Goal: Information Seeking & Learning: Learn about a topic

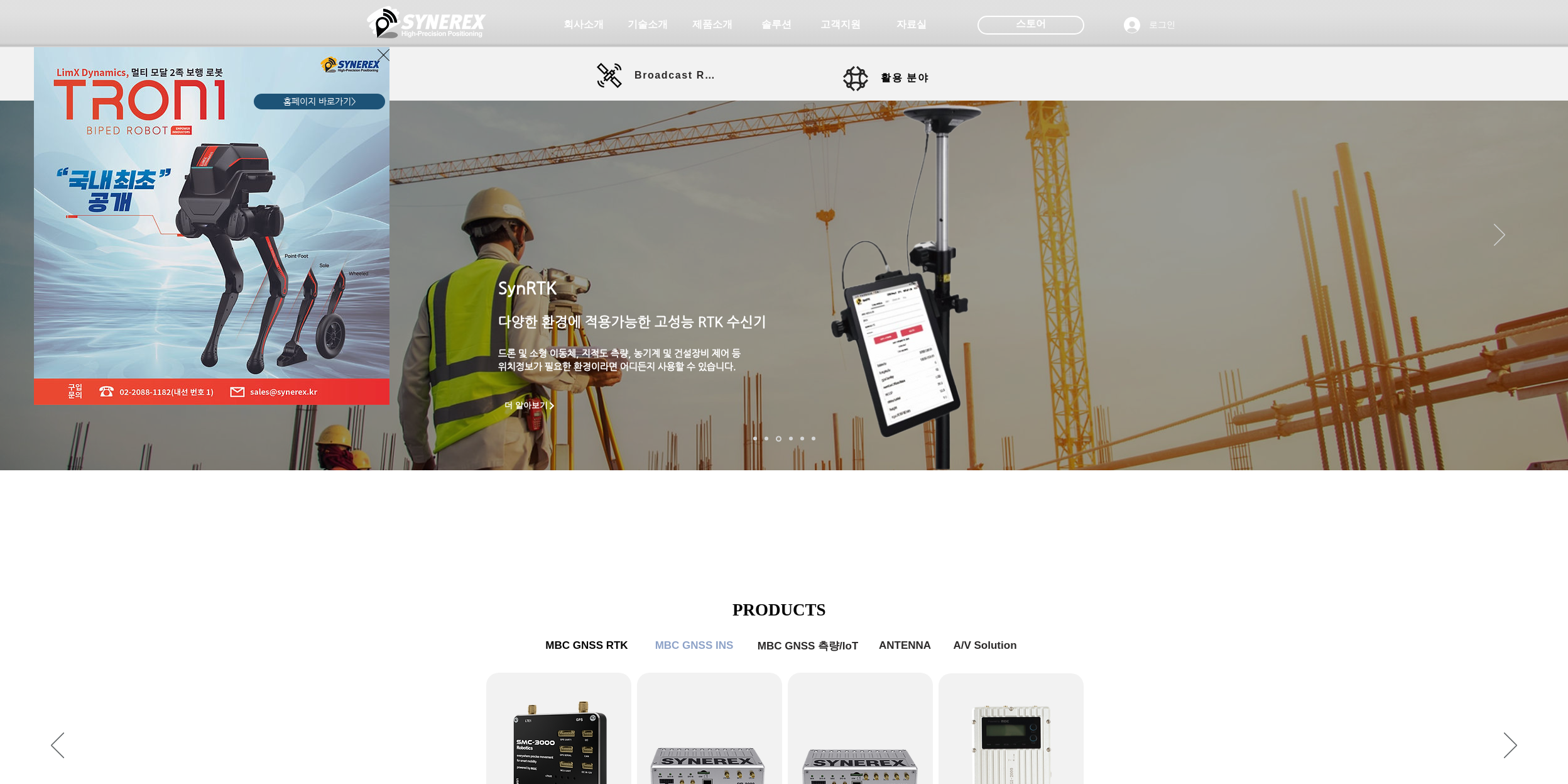
click at [381, 53] on icon "사이트로 돌아가기" at bounding box center [383, 55] width 12 height 16
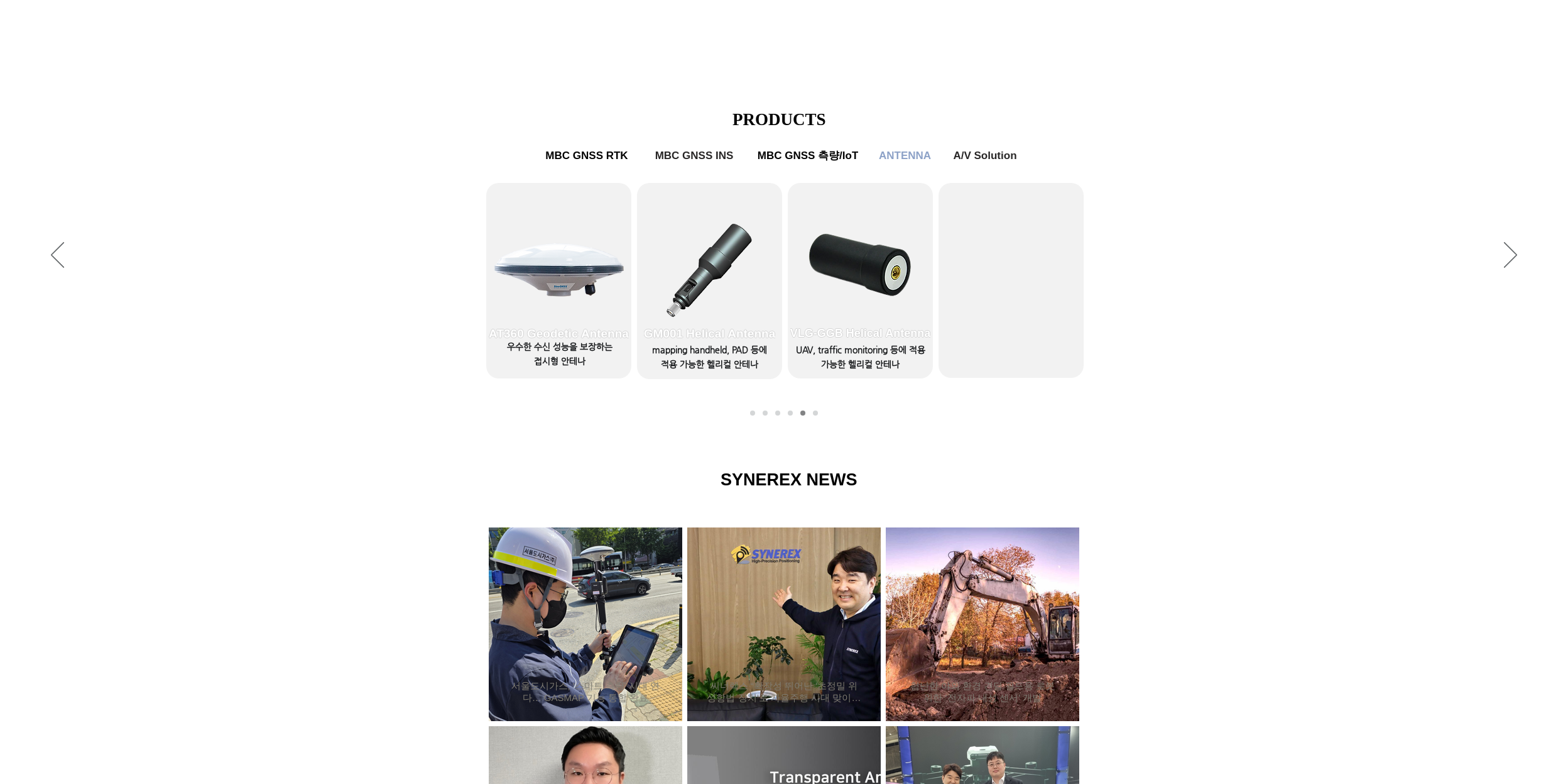
scroll to position [435, 0]
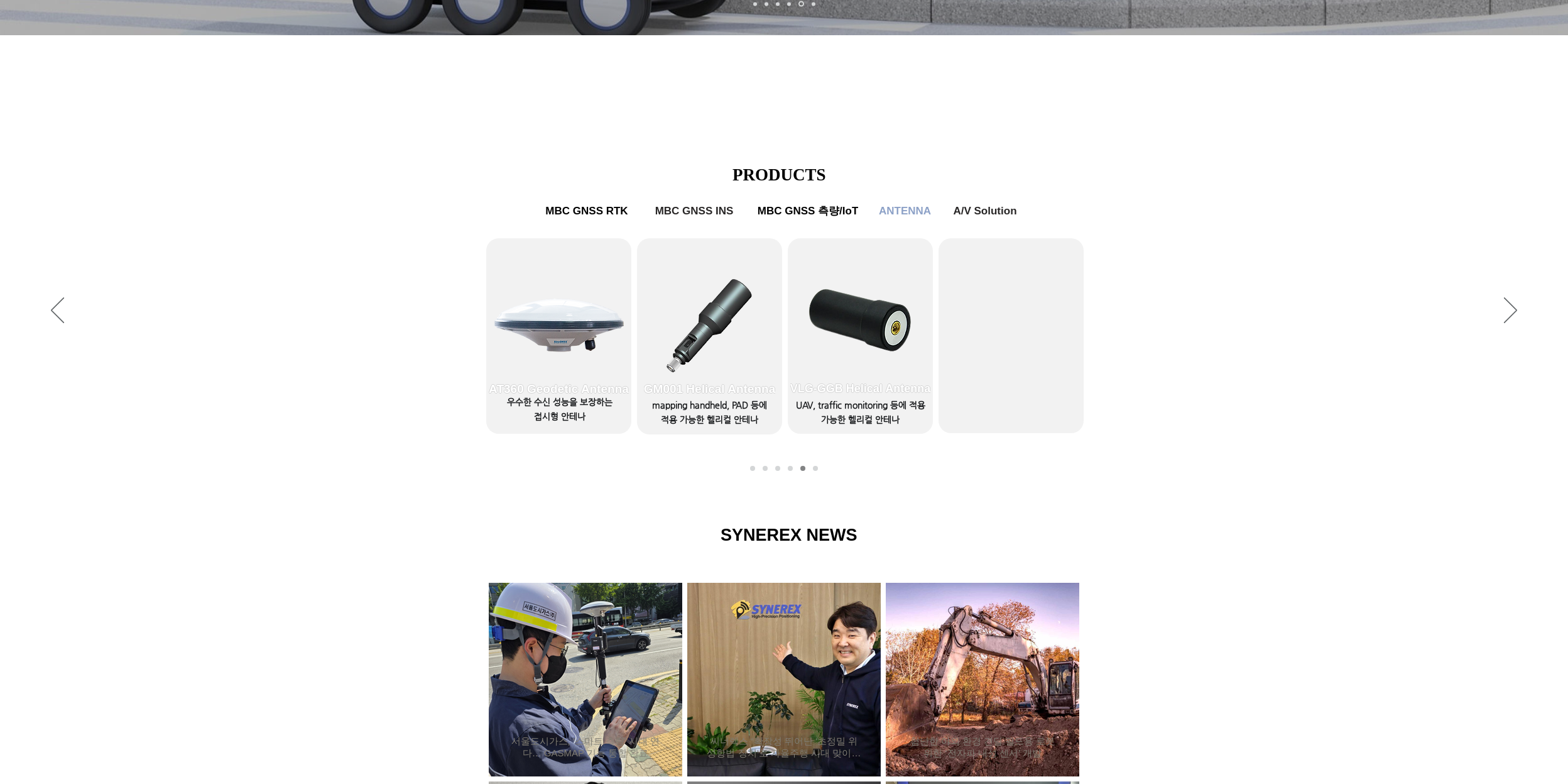
click at [997, 479] on div "슬라이드쇼" at bounding box center [784, 311] width 1568 height 345
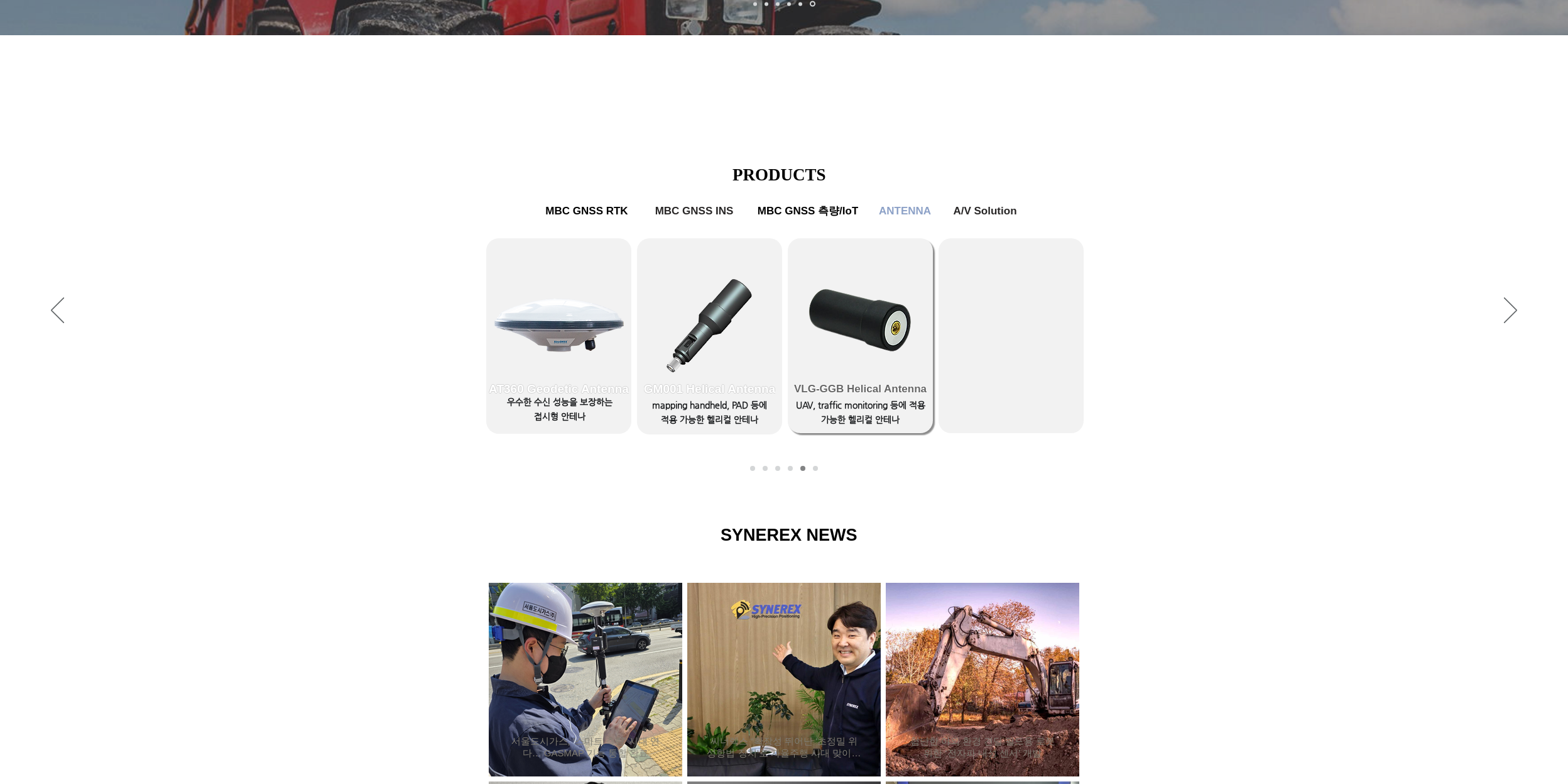
click at [907, 419] on span "VLG-GGB Helical Antenna" at bounding box center [860, 389] width 145 height 88
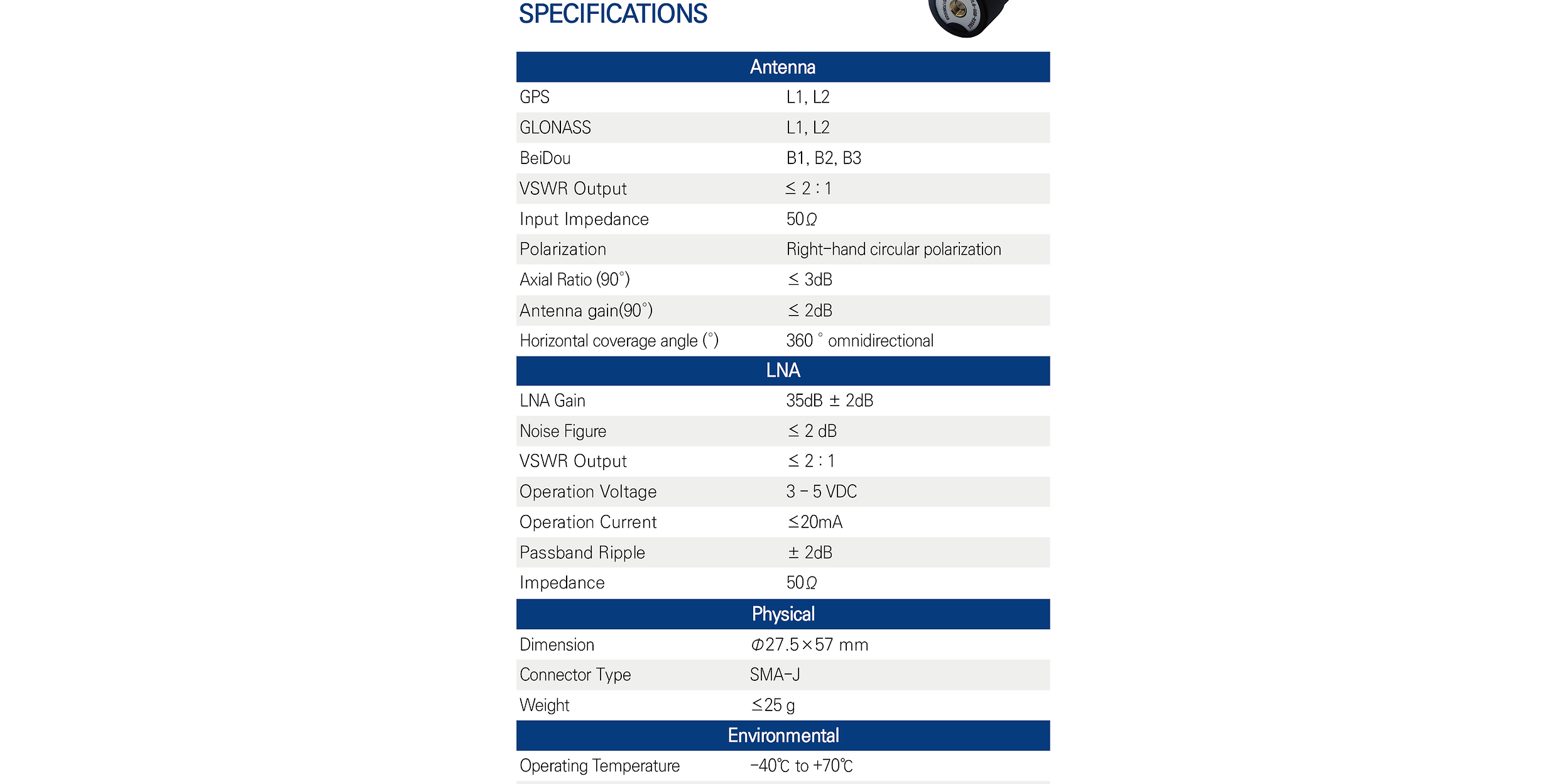
scroll to position [466, 0]
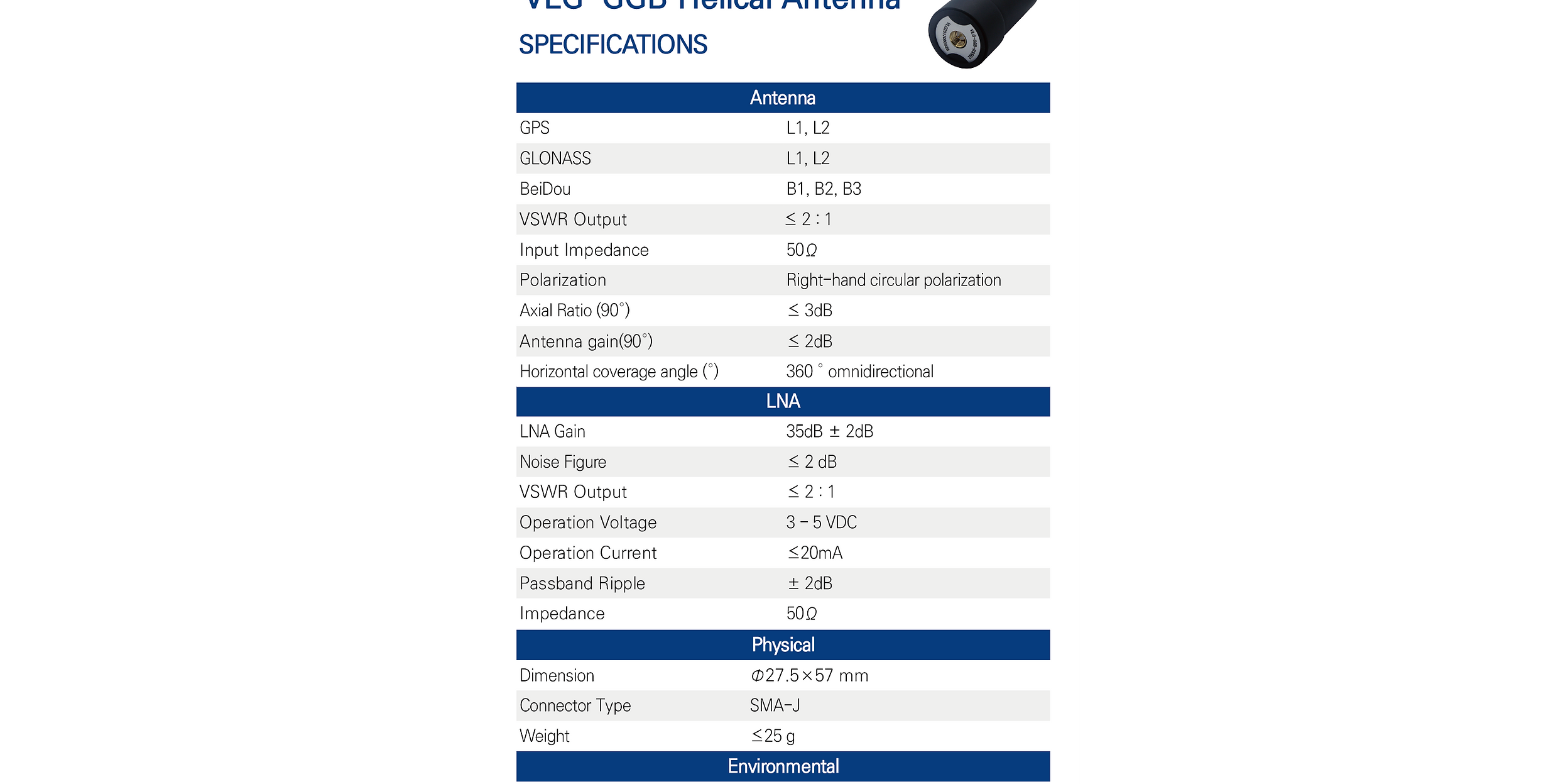
click at [856, 187] on img "main content" at bounding box center [784, 406] width 615 height 972
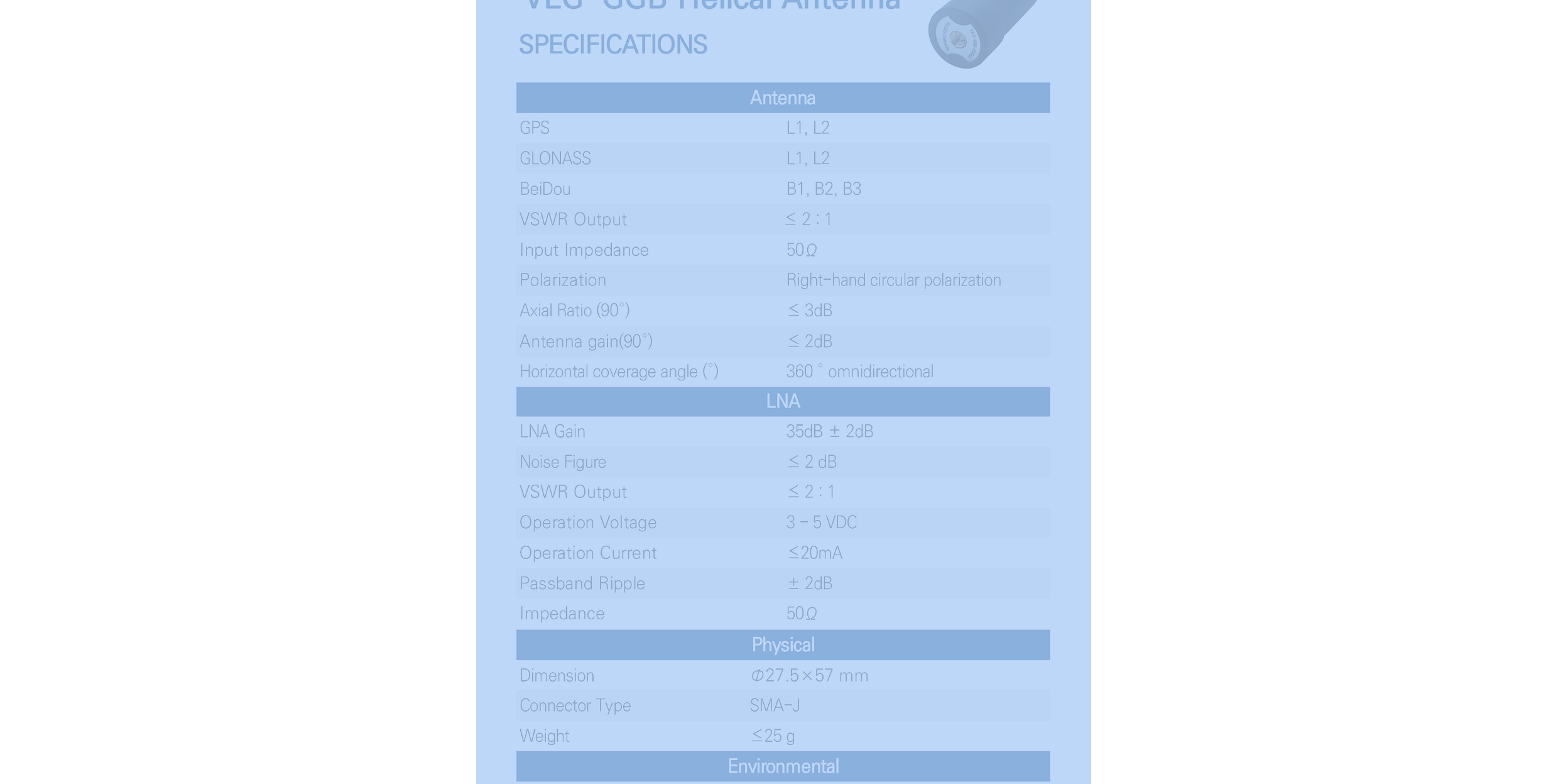
drag, startPoint x: 1207, startPoint y: 278, endPoint x: 509, endPoint y: 265, distance: 698.1
click at [509, 265] on section "VLG-GGB Helical Antenna ​ UAV, traffic monitoring 등에 적용 가능한 헬리컬 안테나 GPS, GLONAS…" at bounding box center [784, 309] width 1568 height 1165
click at [495, 270] on img "main content" at bounding box center [784, 406] width 615 height 972
click at [1129, 322] on div "main content" at bounding box center [784, 309] width 1568 height 1165
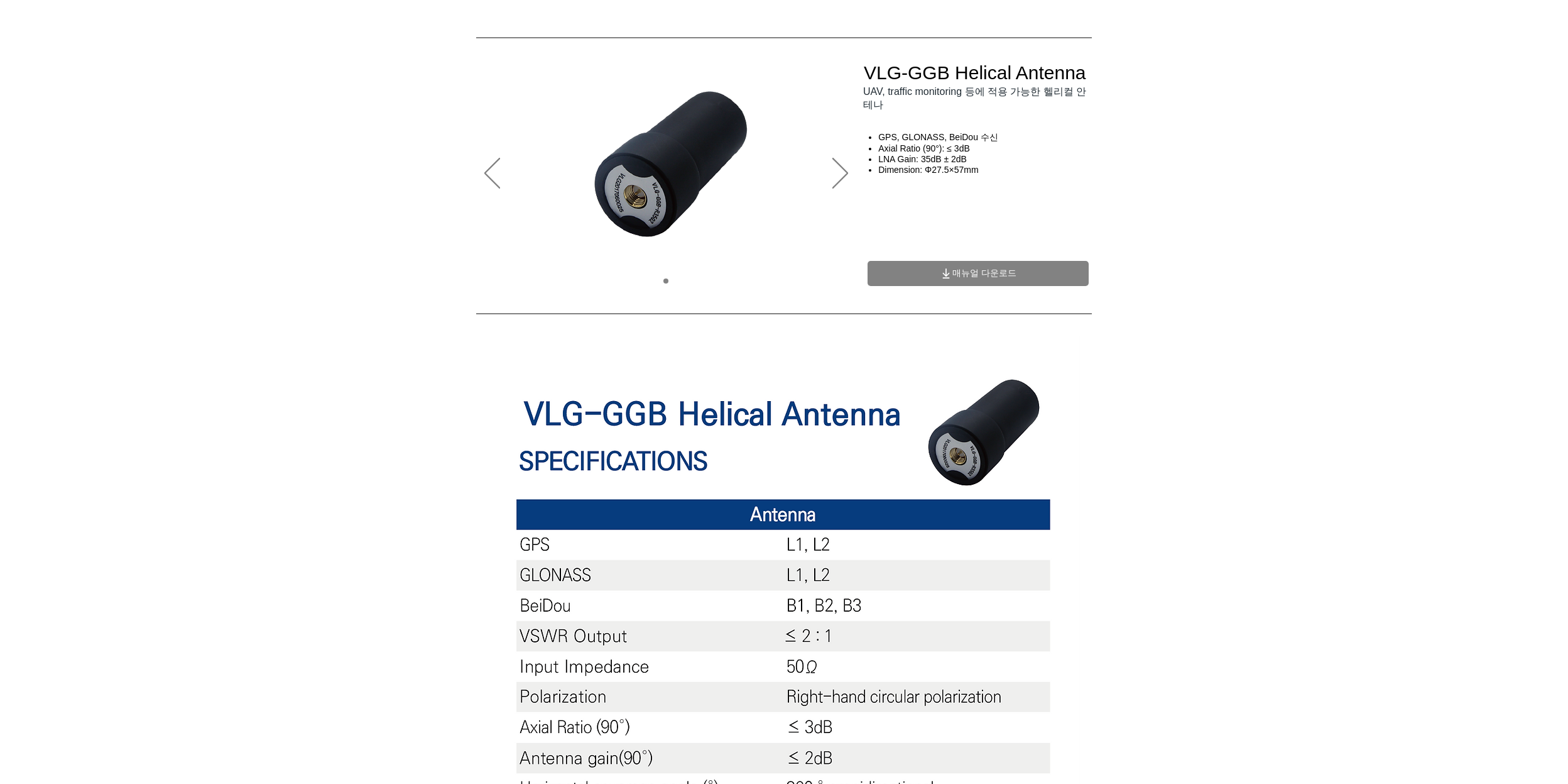
scroll to position [0, 0]
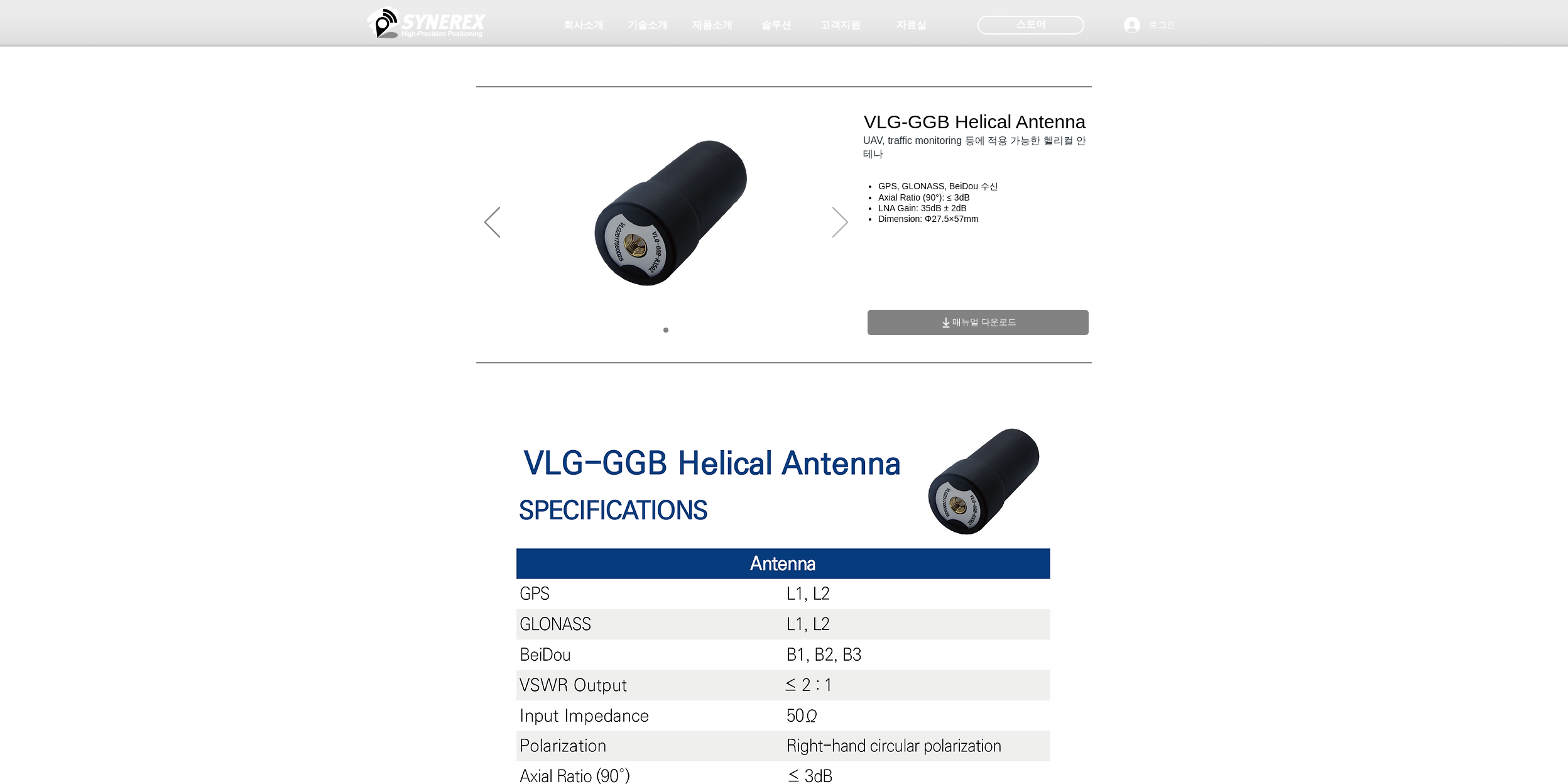
click at [843, 218] on icon "다음" at bounding box center [840, 222] width 16 height 30
click at [350, 470] on div "main content" at bounding box center [784, 775] width 1568 height 1165
click at [1340, 341] on div "main content" at bounding box center [784, 775] width 1568 height 1165
click at [305, 349] on div "main content" at bounding box center [784, 775] width 1568 height 1165
click at [272, 273] on div "main content" at bounding box center [784, 775] width 1568 height 1165
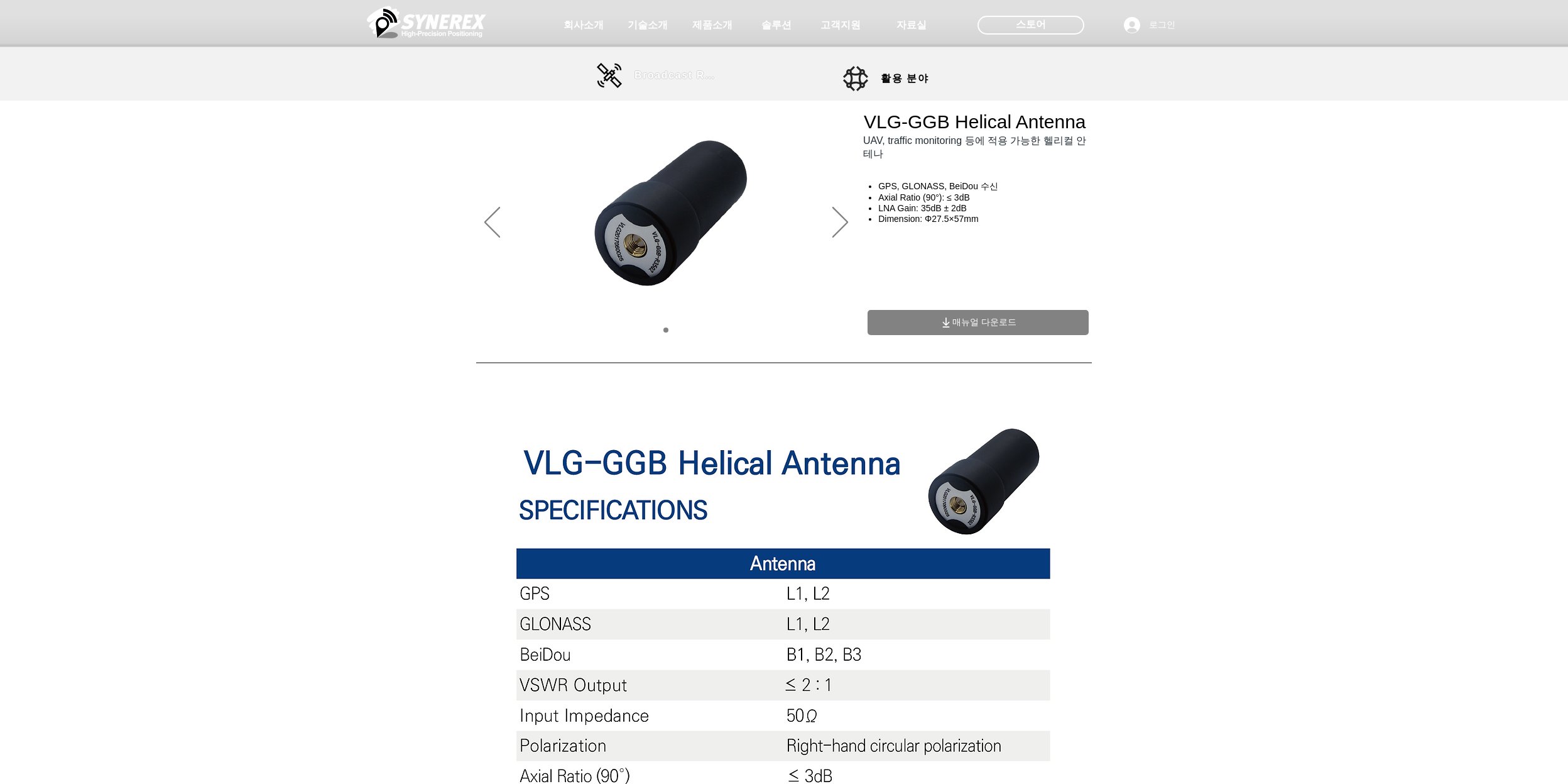
click at [667, 78] on span "Broadcast RTK" at bounding box center [677, 75] width 85 height 11
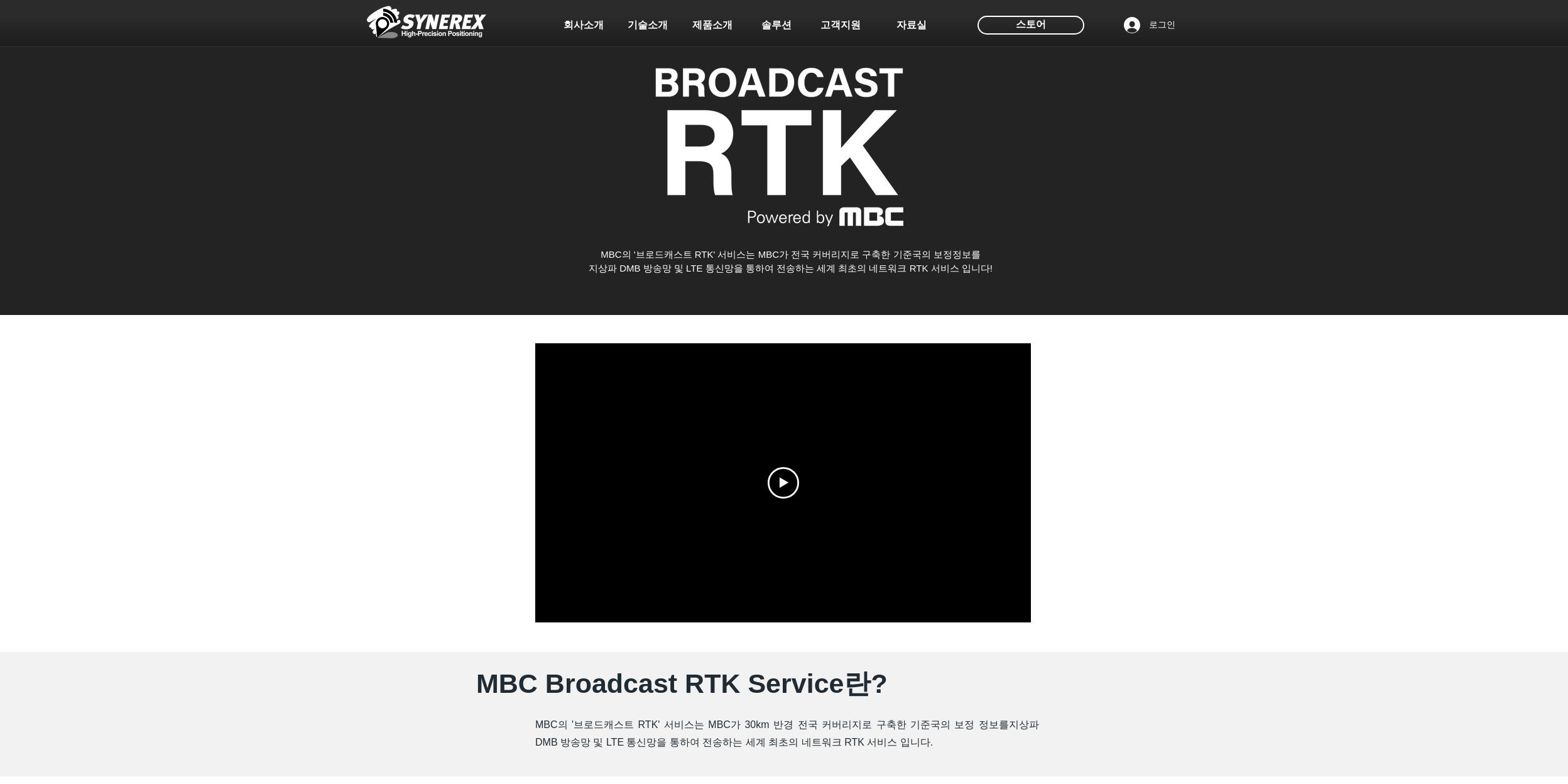
click at [286, 554] on div at bounding box center [784, 483] width 1568 height 337
click at [374, 515] on div at bounding box center [784, 483] width 1568 height 337
click at [1127, 467] on div at bounding box center [784, 483] width 1568 height 337
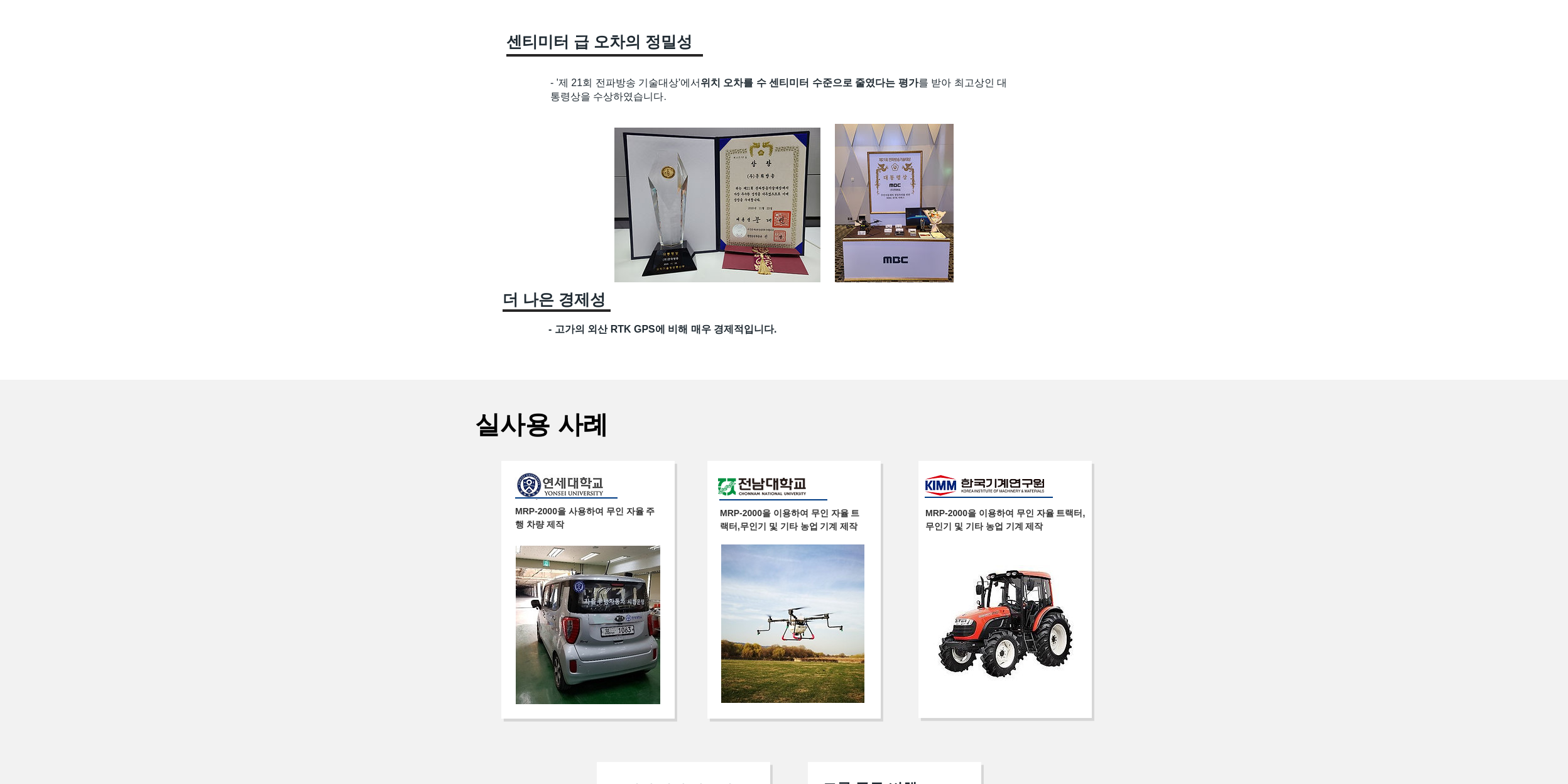
scroll to position [1885, 0]
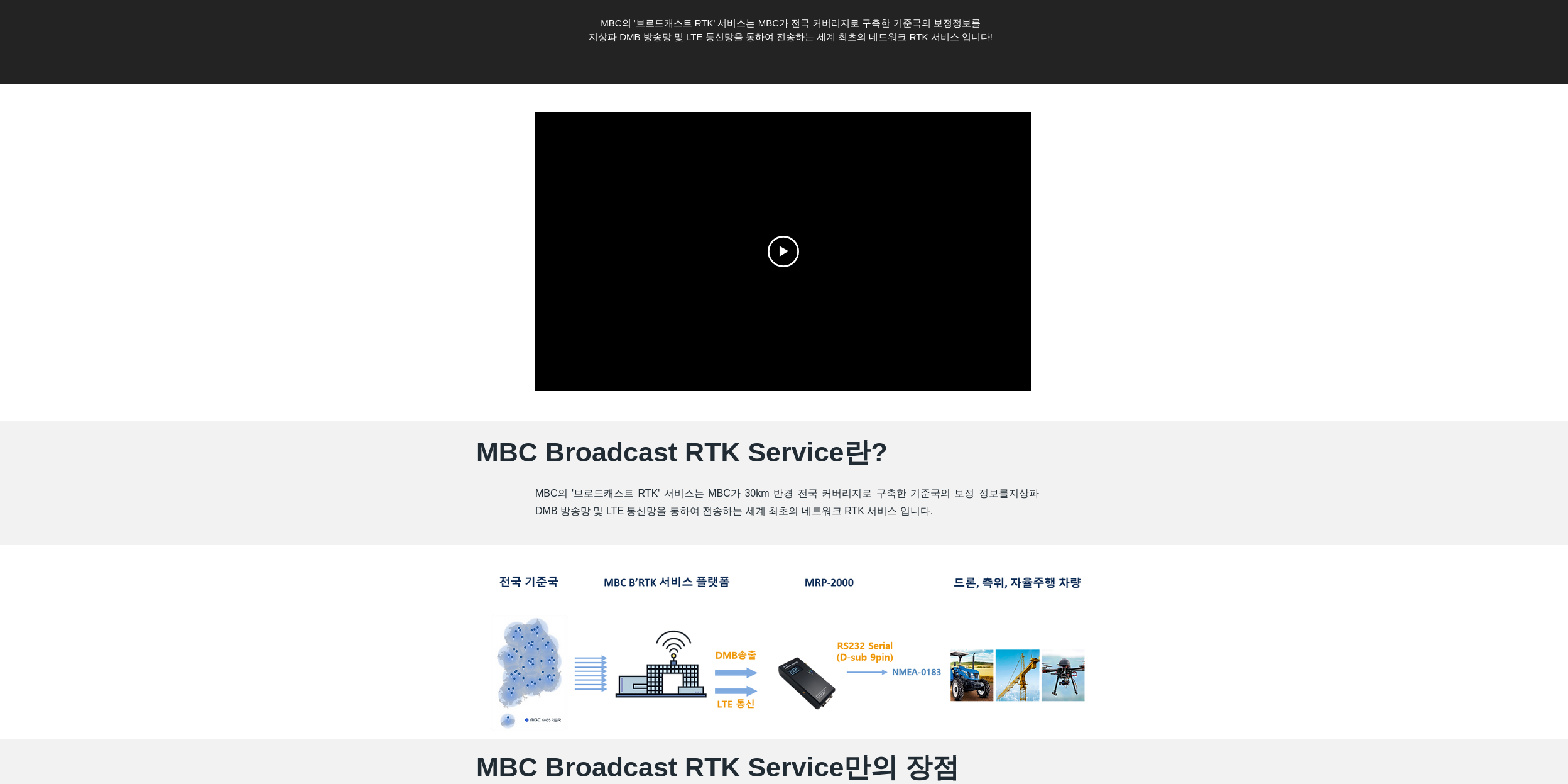
scroll to position [0, 0]
